Goal: Task Accomplishment & Management: Complete application form

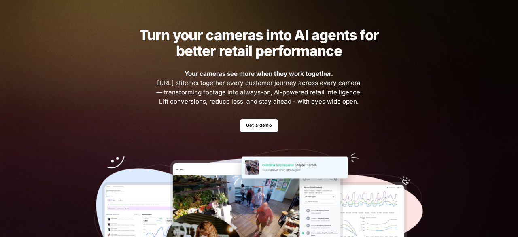
scroll to position [22, 0]
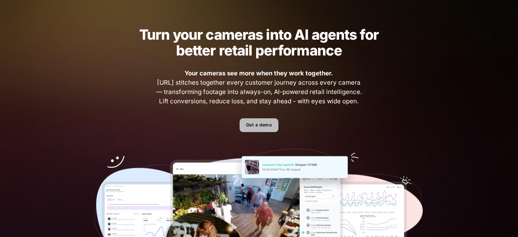
click at [256, 123] on link "Get a demo" at bounding box center [259, 125] width 38 height 14
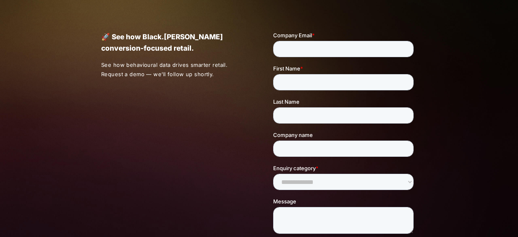
scroll to position [23, 0]
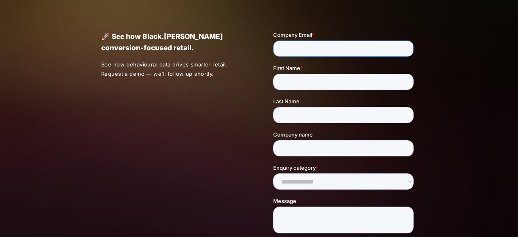
click at [308, 44] on input "Company Email *" at bounding box center [343, 48] width 140 height 16
type input "**********"
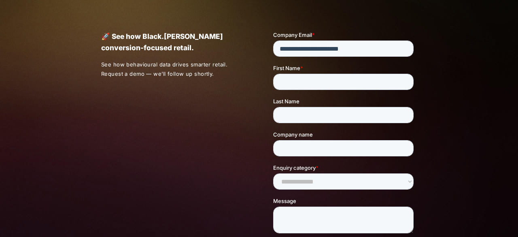
drag, startPoint x: 326, startPoint y: 92, endPoint x: 321, endPoint y: 86, distance: 7.5
click at [324, 91] on fieldset "First Name * Last Name" at bounding box center [345, 97] width 144 height 66
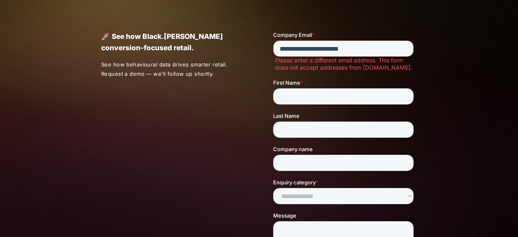
click at [314, 83] on label "First Name *" at bounding box center [345, 83] width 144 height 8
click at [314, 88] on input "First Name *" at bounding box center [343, 96] width 140 height 16
click at [318, 94] on input "First Name *" at bounding box center [343, 96] width 140 height 16
click at [286, 130] on input "Last Name" at bounding box center [343, 129] width 140 height 16
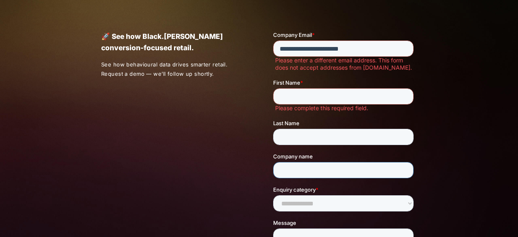
click at [296, 170] on input "Company name" at bounding box center [343, 170] width 140 height 16
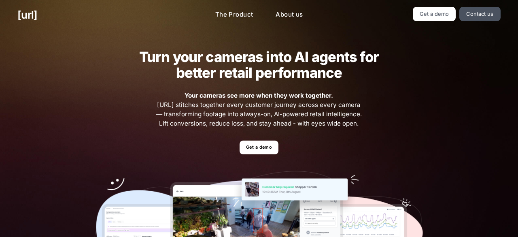
click at [421, 22] on div "[URL] The Product About us Get a demo Contact us" at bounding box center [259, 15] width 518 height 30
click at [418, 11] on link "Get a demo" at bounding box center [434, 14] width 43 height 14
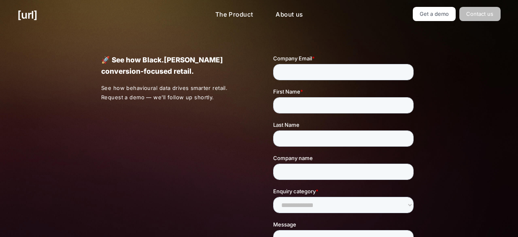
click at [486, 18] on link "Contact us" at bounding box center [480, 14] width 41 height 14
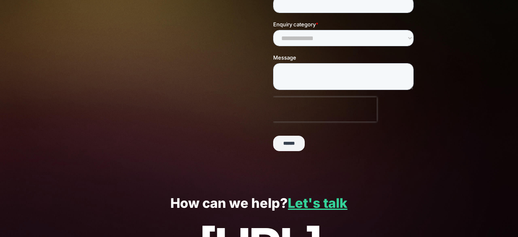
scroll to position [245, 0]
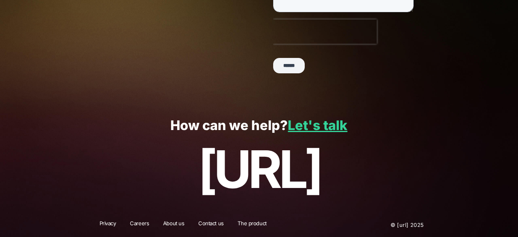
drag, startPoint x: 286, startPoint y: 60, endPoint x: 284, endPoint y: 56, distance: 4.4
click at [286, 60] on input "******" at bounding box center [289, 65] width 32 height 15
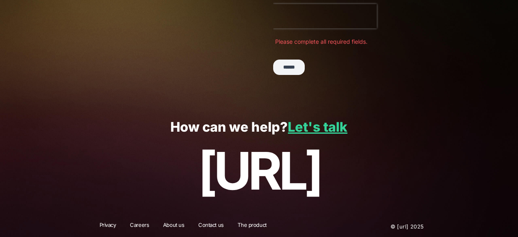
scroll to position [283, 0]
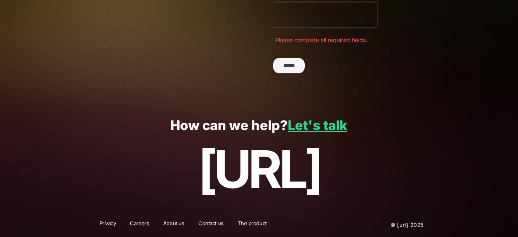
drag, startPoint x: 296, startPoint y: 37, endPoint x: 273, endPoint y: 31, distance: 24.0
click at [295, 37] on label "Please complete all required fields." at bounding box center [346, 40] width 142 height 7
click at [326, 143] on p "[URL]" at bounding box center [258, 169] width 483 height 58
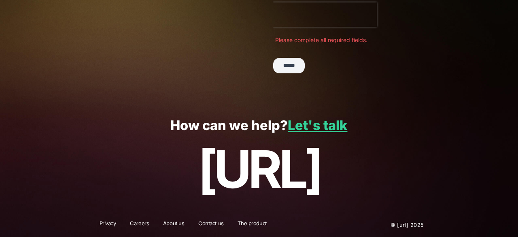
click at [312, 136] on div "How can we help? Let's talk [URL]" at bounding box center [259, 158] width 518 height 108
drag, startPoint x: 310, startPoint y: 134, endPoint x: 300, endPoint y: 122, distance: 15.8
click at [306, 129] on div "How can we help? Let's talk [URL]" at bounding box center [259, 158] width 518 height 108
click at [300, 122] on link "Let's talk" at bounding box center [318, 125] width 60 height 16
click at [299, 122] on link "Let's talk" at bounding box center [318, 125] width 60 height 16
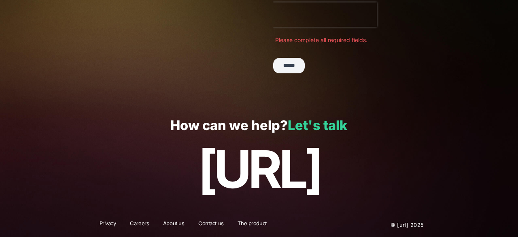
drag, startPoint x: 298, startPoint y: 125, endPoint x: 239, endPoint y: 114, distance: 60.5
click at [298, 125] on link "Let's talk" at bounding box center [318, 125] width 60 height 16
click at [232, 115] on div "How can we help? Let's talk [URL]" at bounding box center [259, 158] width 518 height 108
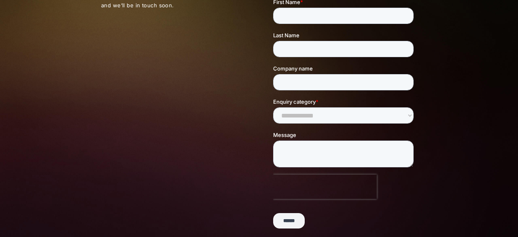
scroll to position [74, 0]
